Goal: Transaction & Acquisition: Download file/media

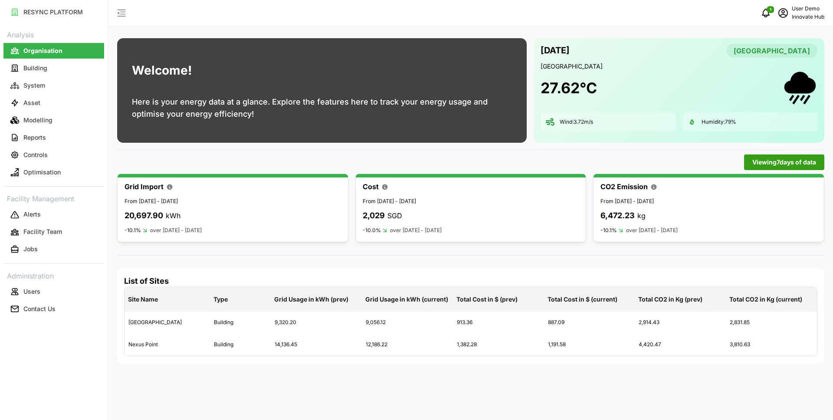
click at [245, 8] on div "1 User Demo Innovate Hub" at bounding box center [470, 13] width 725 height 27
click at [54, 120] on button "Modelling" at bounding box center [53, 120] width 101 height 16
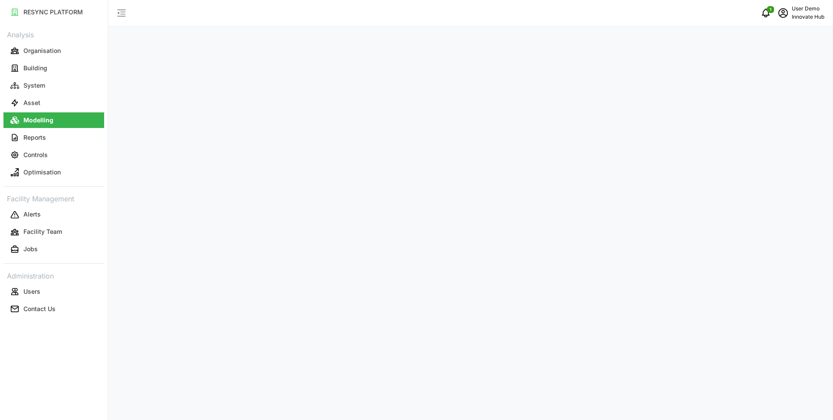
click at [195, 200] on div at bounding box center [470, 215] width 707 height 355
click at [58, 139] on button "Reports" at bounding box center [53, 138] width 101 height 16
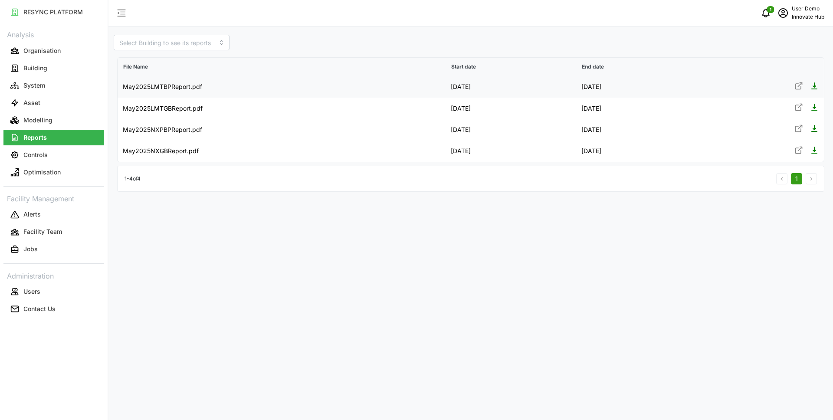
click at [801, 87] on icon at bounding box center [799, 86] width 9 height 9
click at [175, 250] on div "File Name Start date End date May2025LMTBPReport.pdf [DATE] [DATE] May2025LMTGB…" at bounding box center [470, 210] width 725 height 420
click at [33, 53] on p "Organisation" at bounding box center [41, 50] width 37 height 9
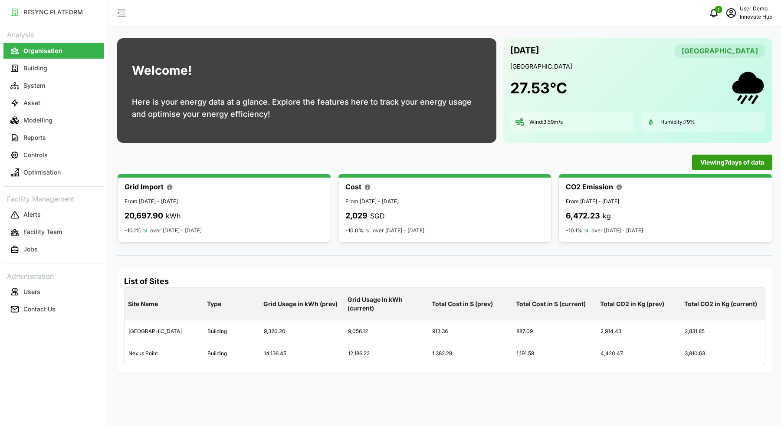
click at [112, 158] on div "Welcome! Here is your energy data at a glance. Explore the features here to tra…" at bounding box center [444, 213] width 673 height 426
click at [110, 324] on div "Welcome! Here is your energy data at a glance. Explore the features here to tra…" at bounding box center [444, 213] width 673 height 426
